Goal: Check status: Check status

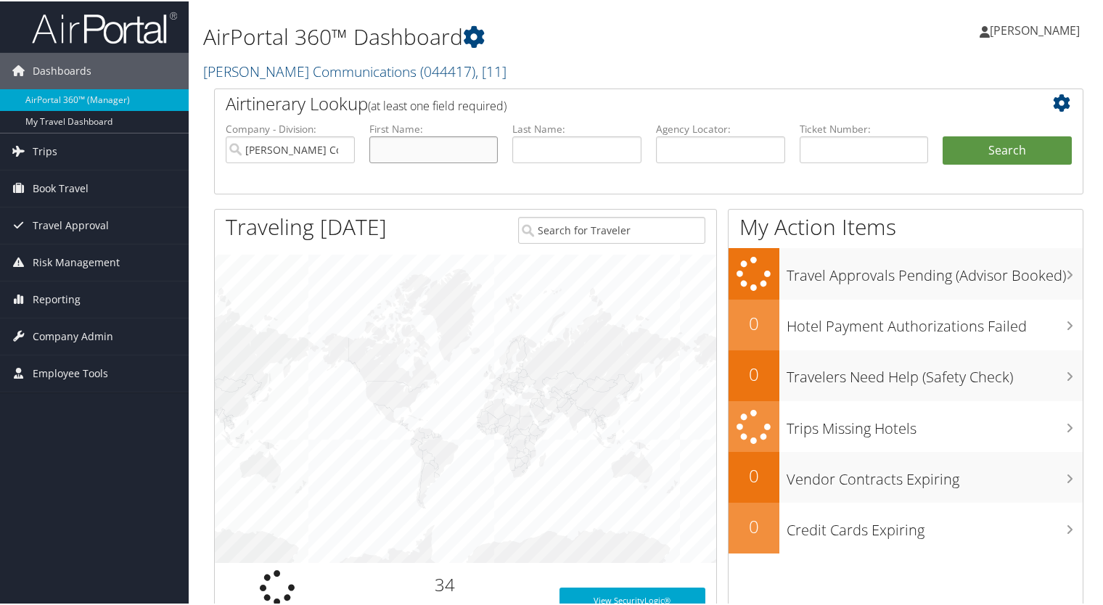
click at [403, 145] on input "text" at bounding box center [433, 148] width 129 height 27
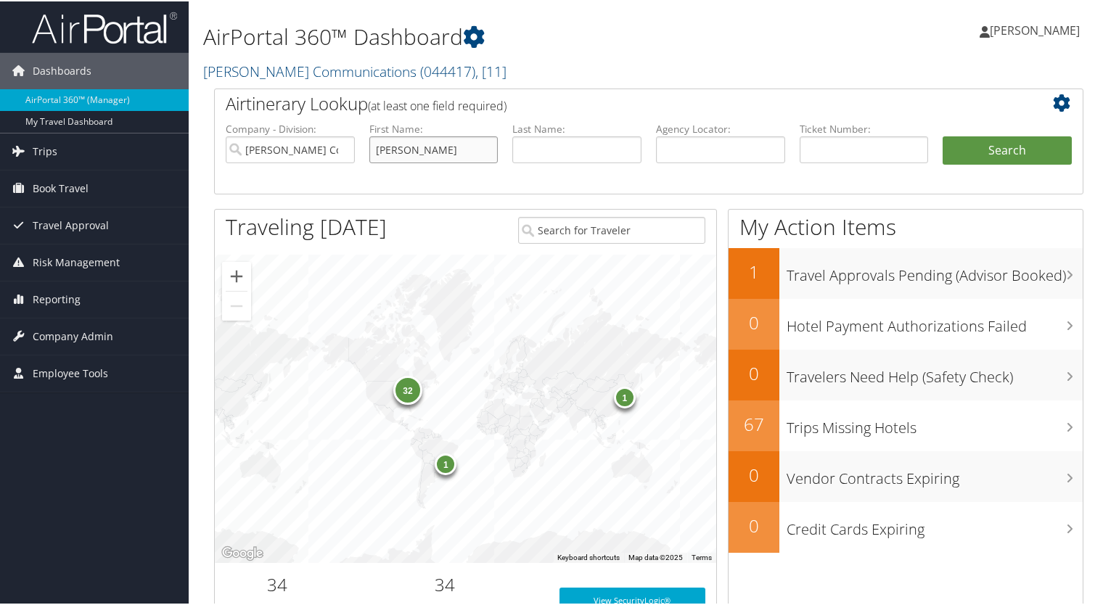
type input "[PERSON_NAME]"
click at [979, 150] on button "Search" at bounding box center [1007, 149] width 129 height 29
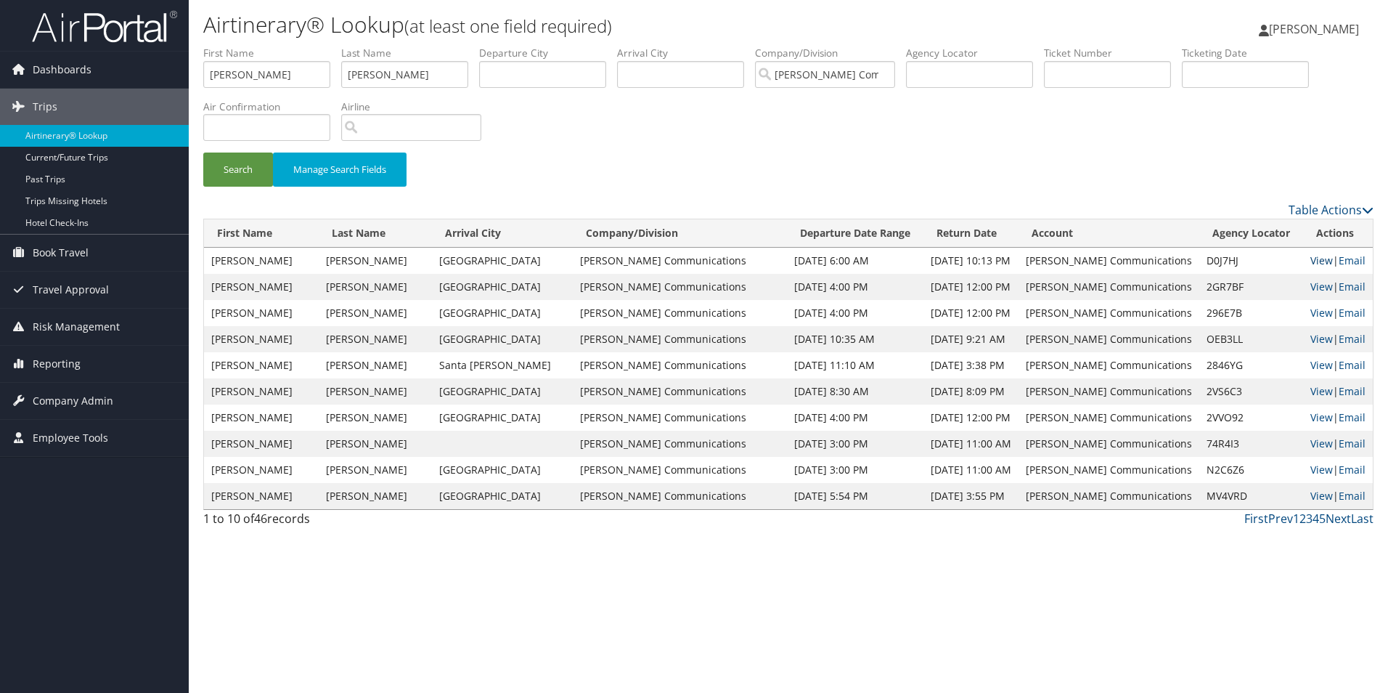
click at [1108, 264] on link "View" at bounding box center [1321, 260] width 23 height 14
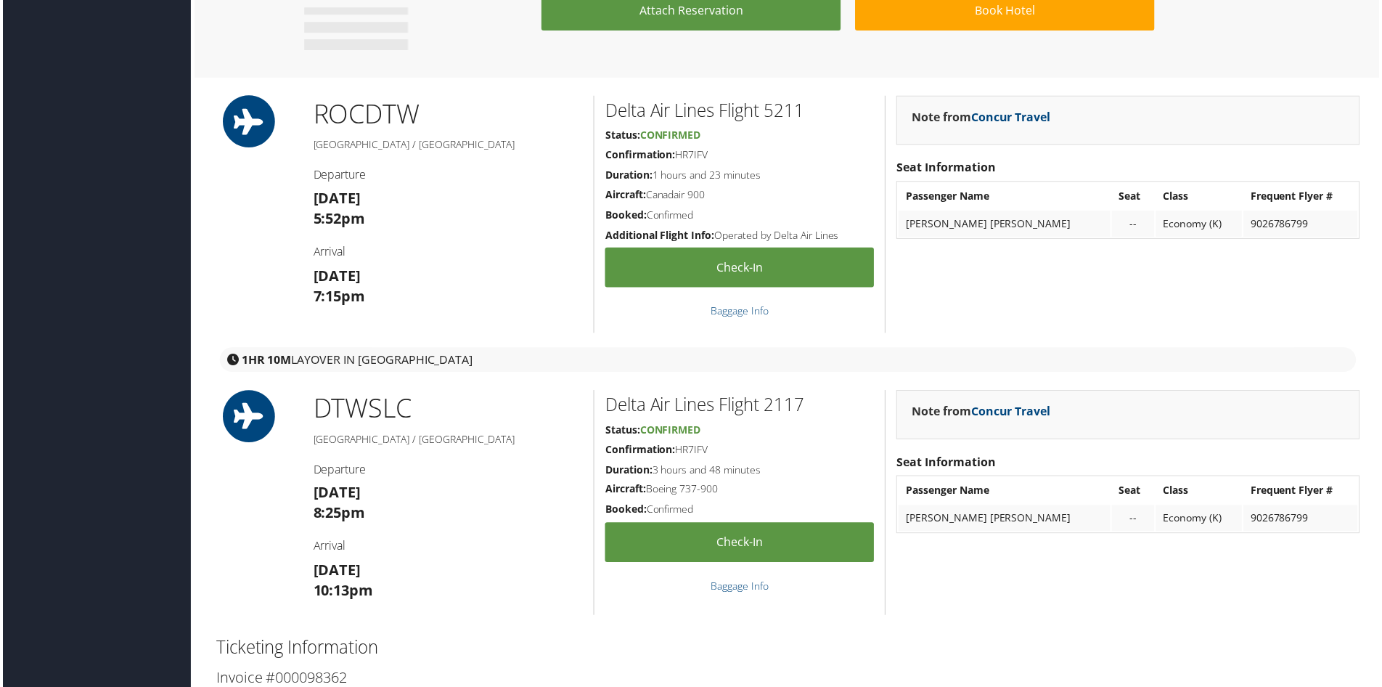
scroll to position [1161, 0]
